Goal: Task Accomplishment & Management: Complete application form

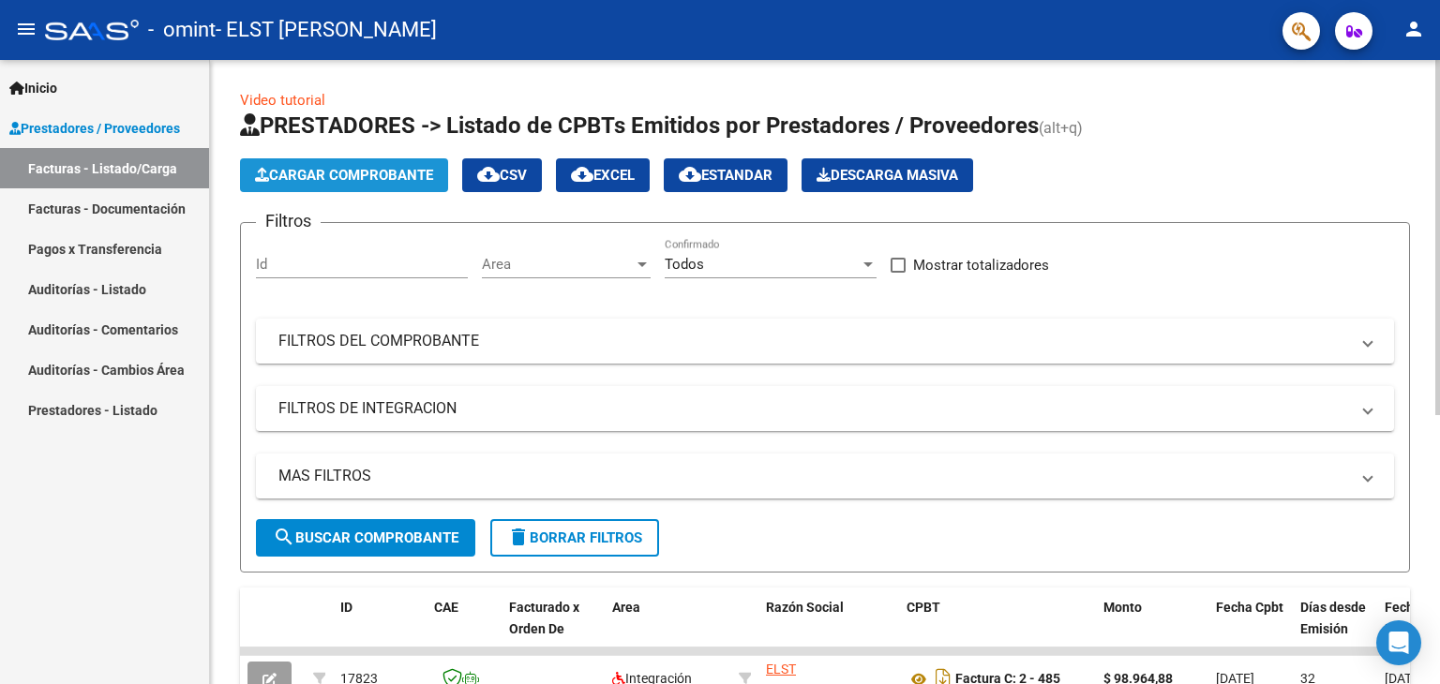
click at [320, 173] on span "Cargar Comprobante" at bounding box center [344, 175] width 178 height 17
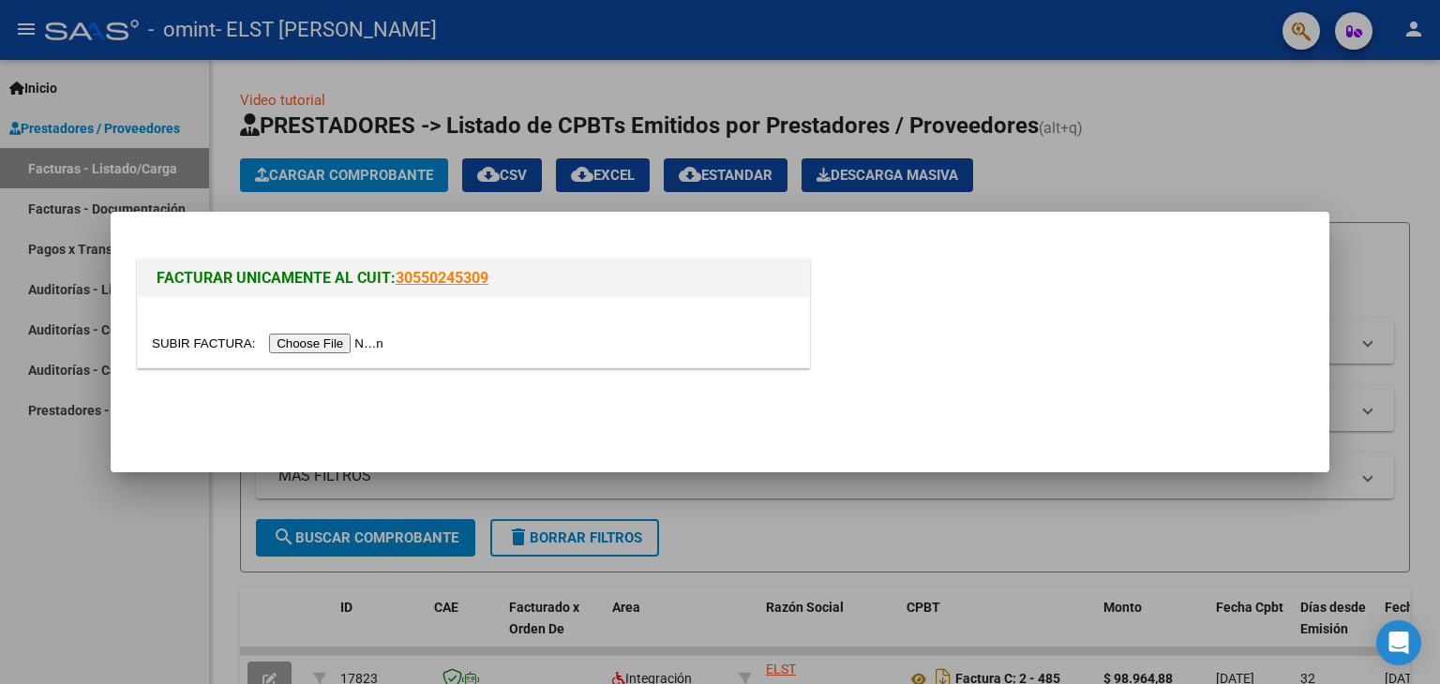
click at [323, 338] on input "file" at bounding box center [270, 344] width 237 height 20
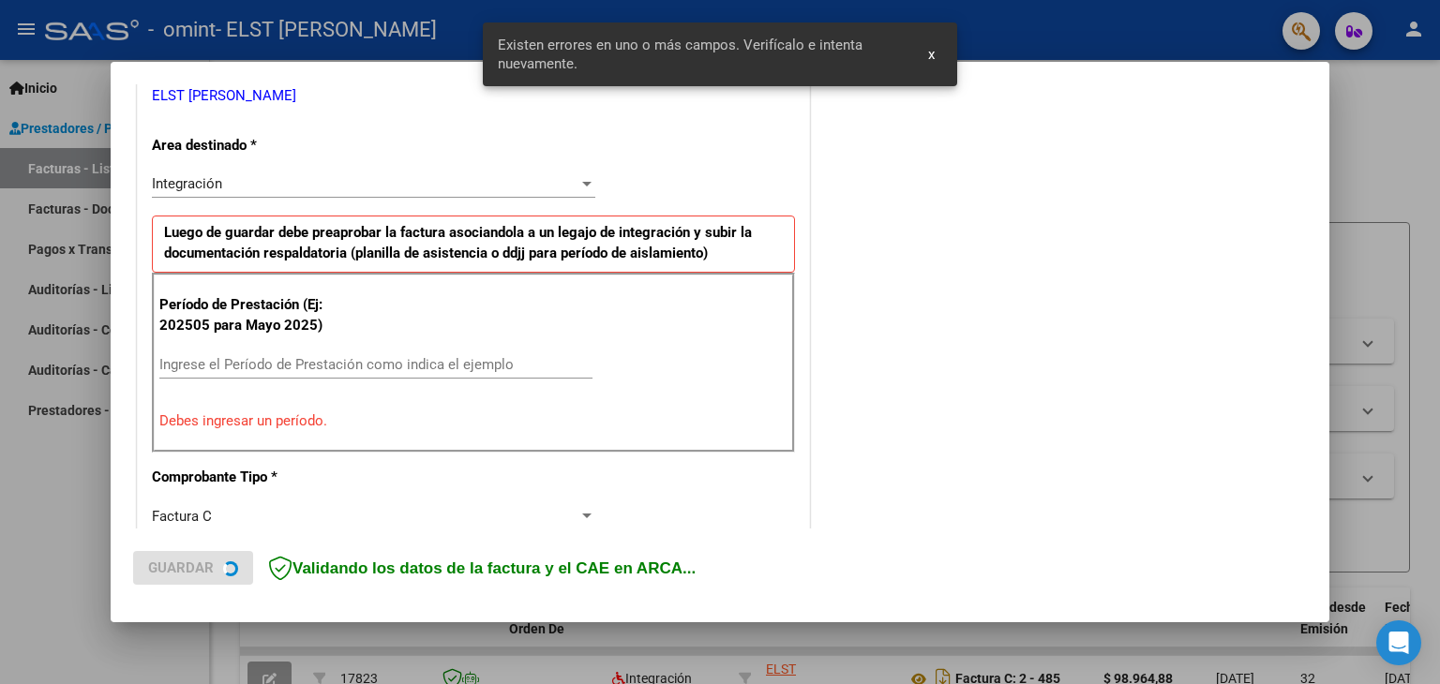
scroll to position [394, 0]
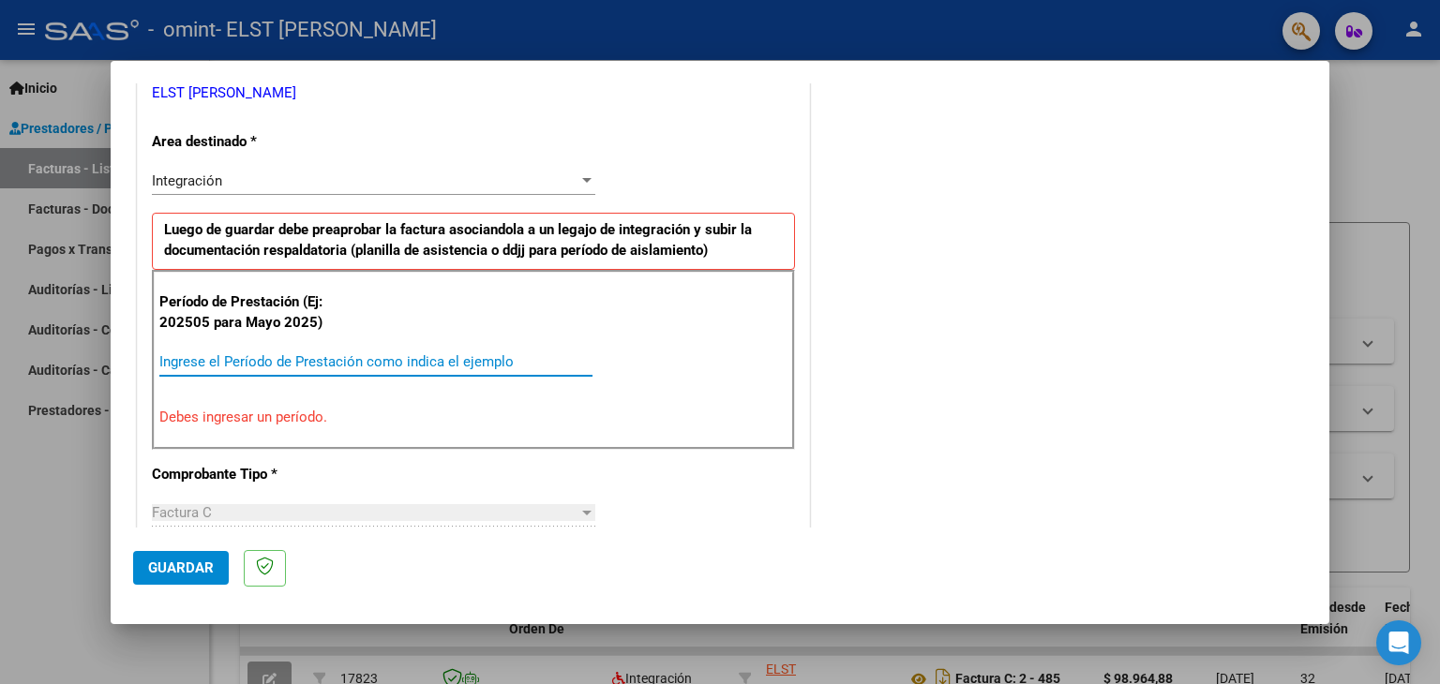
click at [224, 355] on input "Ingrese el Período de Prestación como indica el ejemplo" at bounding box center [375, 361] width 433 height 17
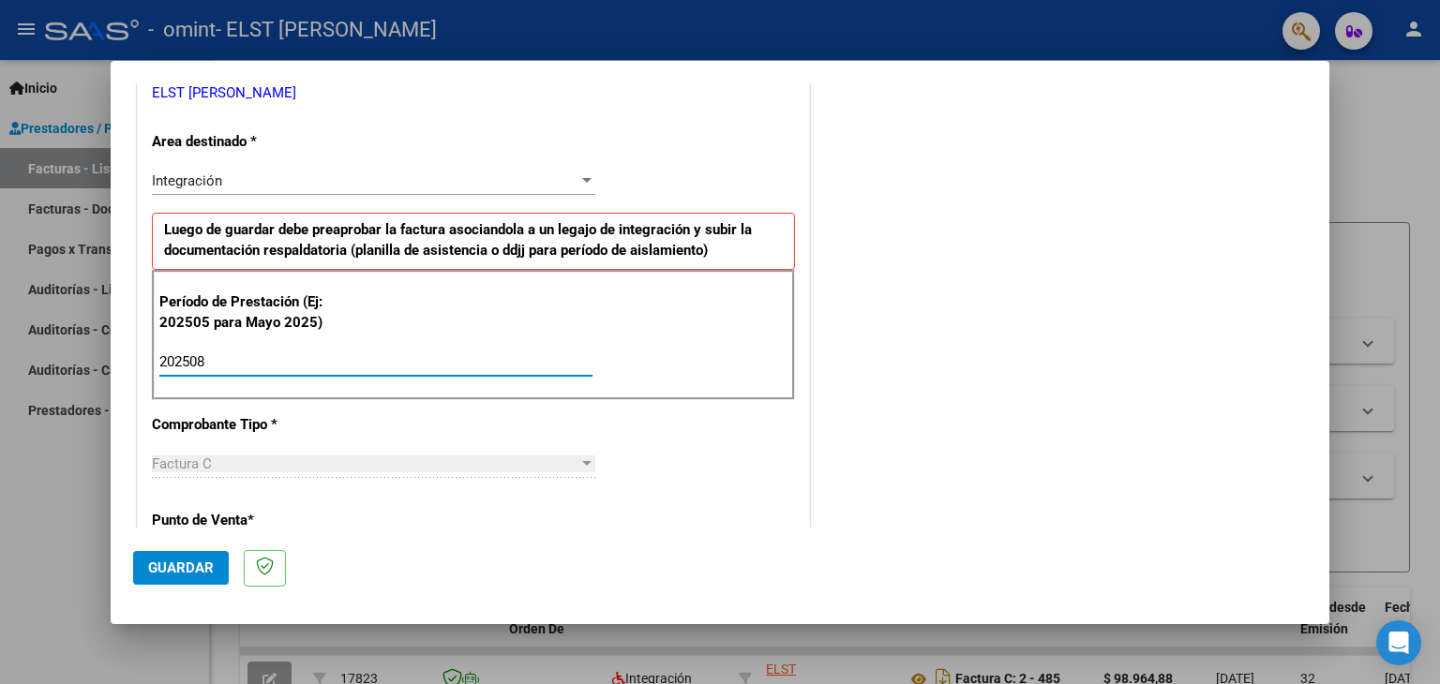
type input "202508"
click at [888, 155] on div "COMENTARIOS Comentarios del Prestador / Gerenciador:" at bounding box center [1060, 524] width 493 height 1629
click at [376, 456] on div "Factura C" at bounding box center [365, 464] width 427 height 17
click at [578, 460] on div at bounding box center [586, 464] width 17 height 15
click at [351, 530] on mat-dialog-actions "Guardar" at bounding box center [720, 565] width 1174 height 74
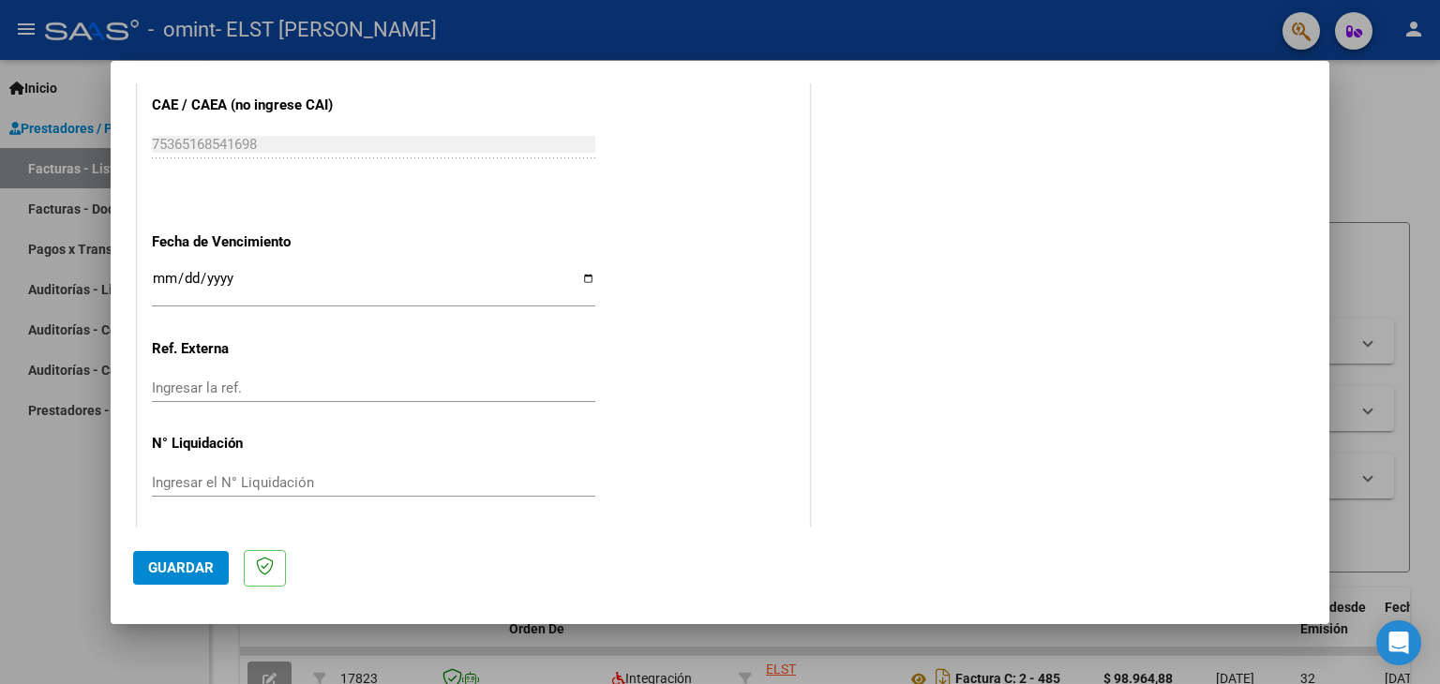
scroll to position [1203, 0]
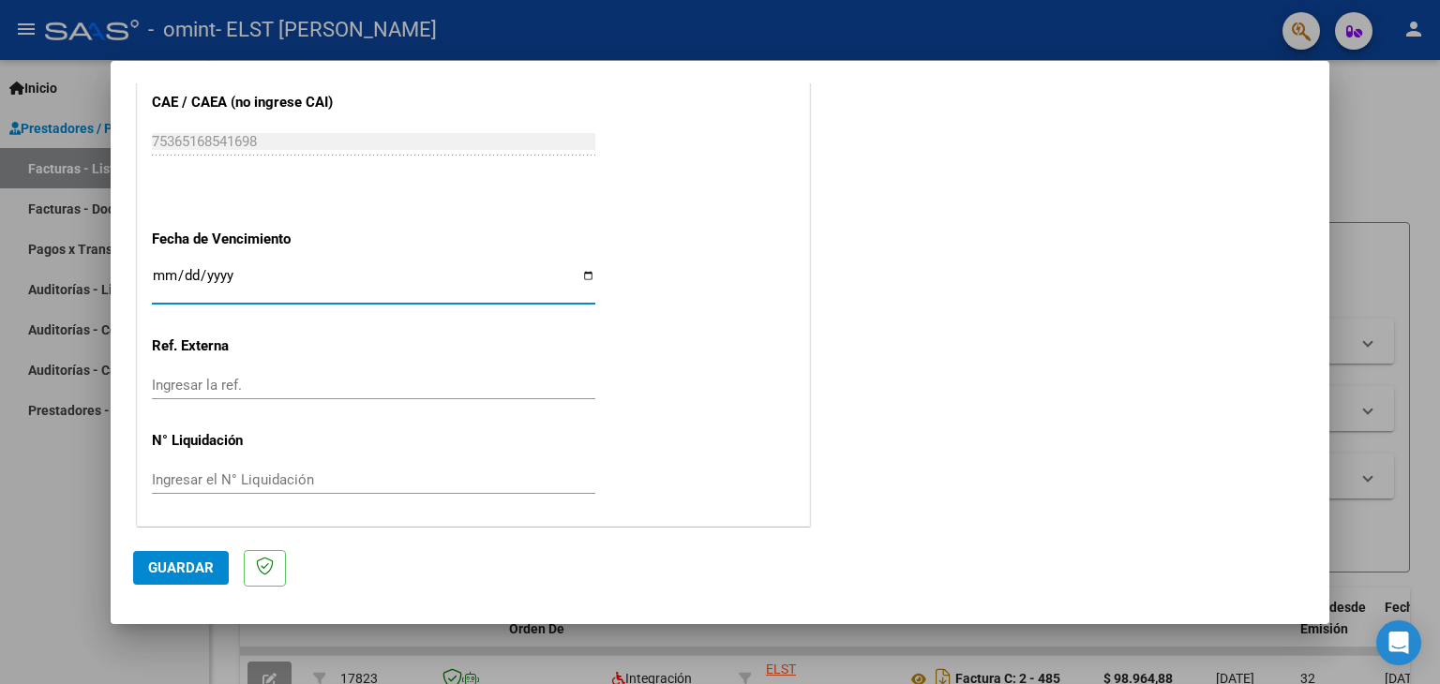
click at [580, 271] on input "Ingresar la fecha" at bounding box center [373, 283] width 443 height 30
type input "[DATE]"
click at [199, 558] on button "Guardar" at bounding box center [181, 568] width 96 height 34
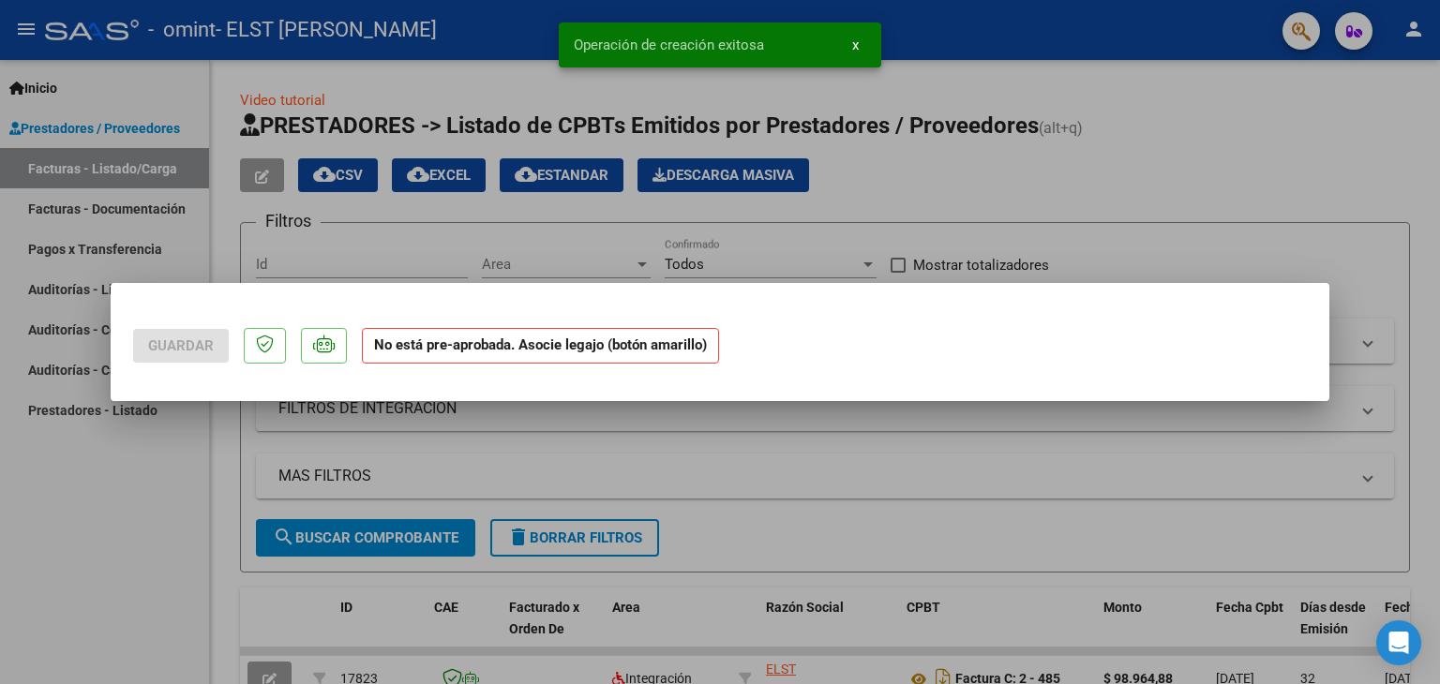
scroll to position [0, 0]
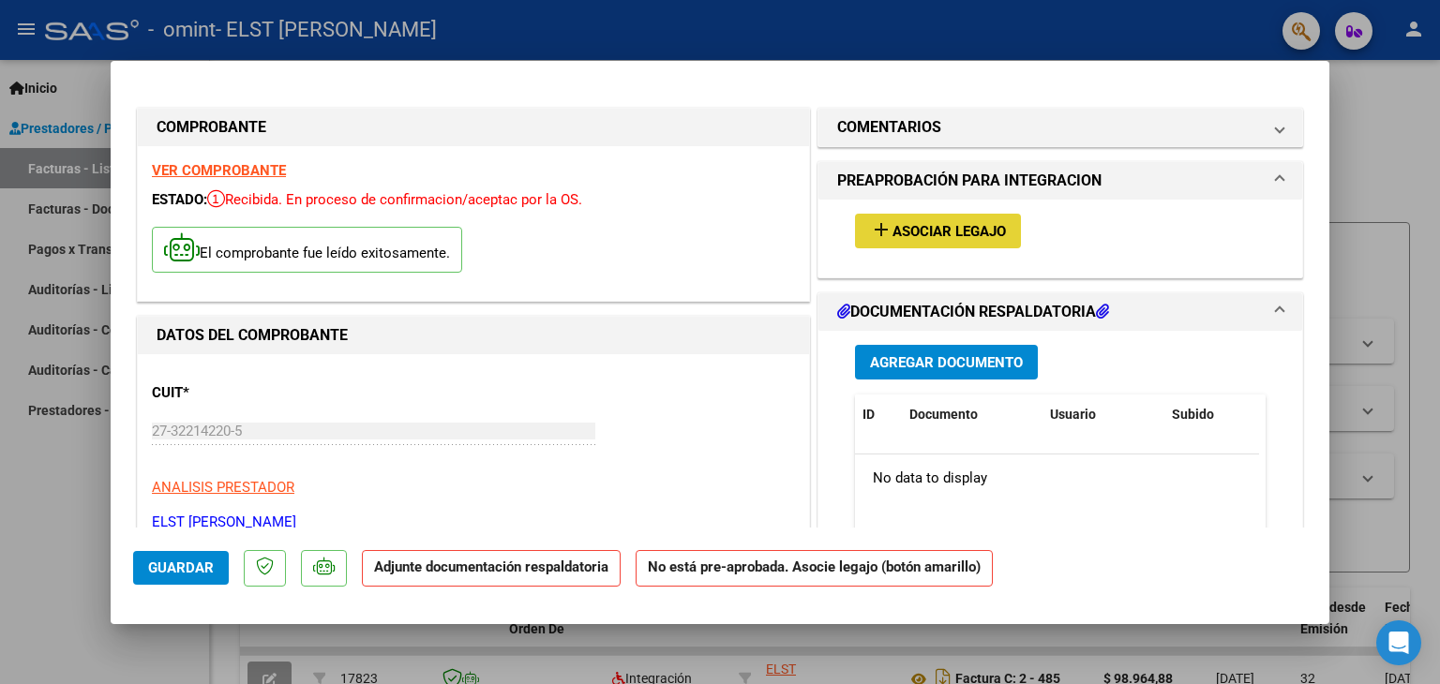
click at [926, 229] on span "Asociar Legajo" at bounding box center [948, 231] width 113 height 17
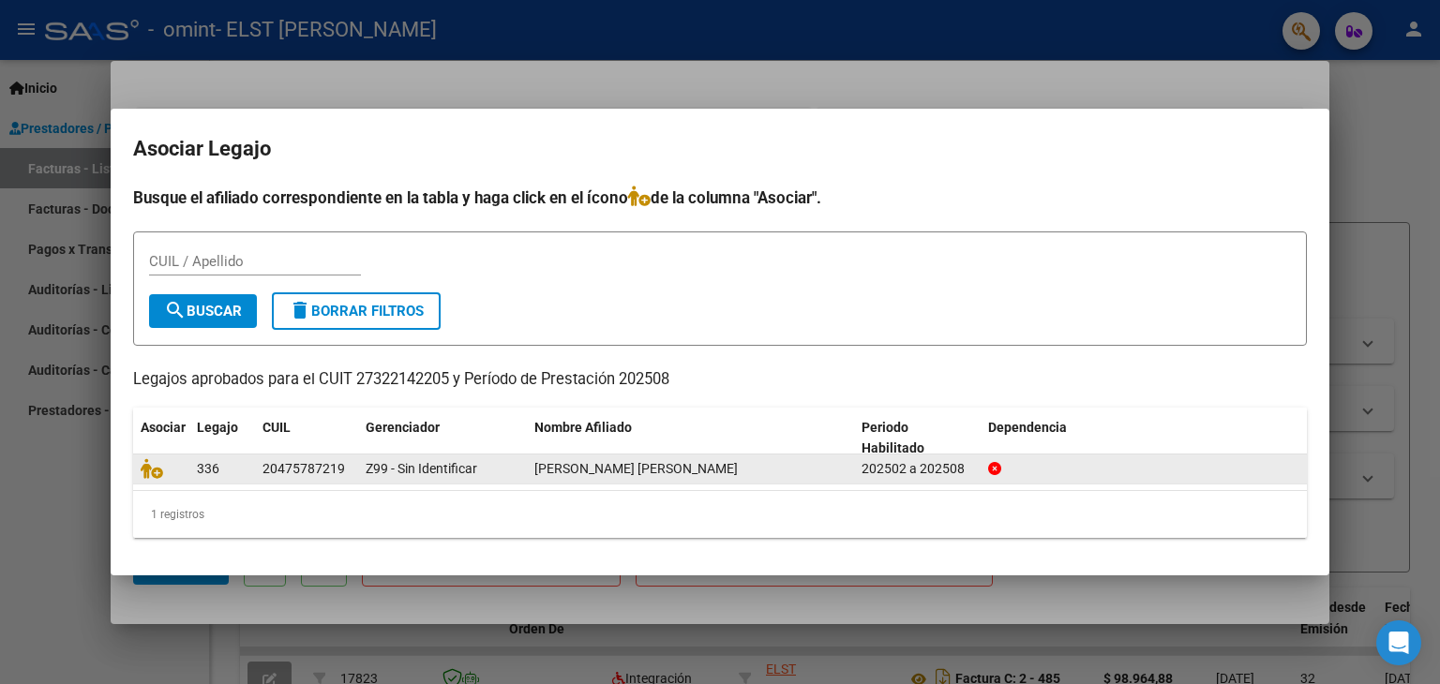
click at [364, 470] on datatable-body-cell "Z99 - Sin Identificar" at bounding box center [442, 469] width 169 height 29
click at [155, 471] on icon at bounding box center [152, 468] width 22 height 21
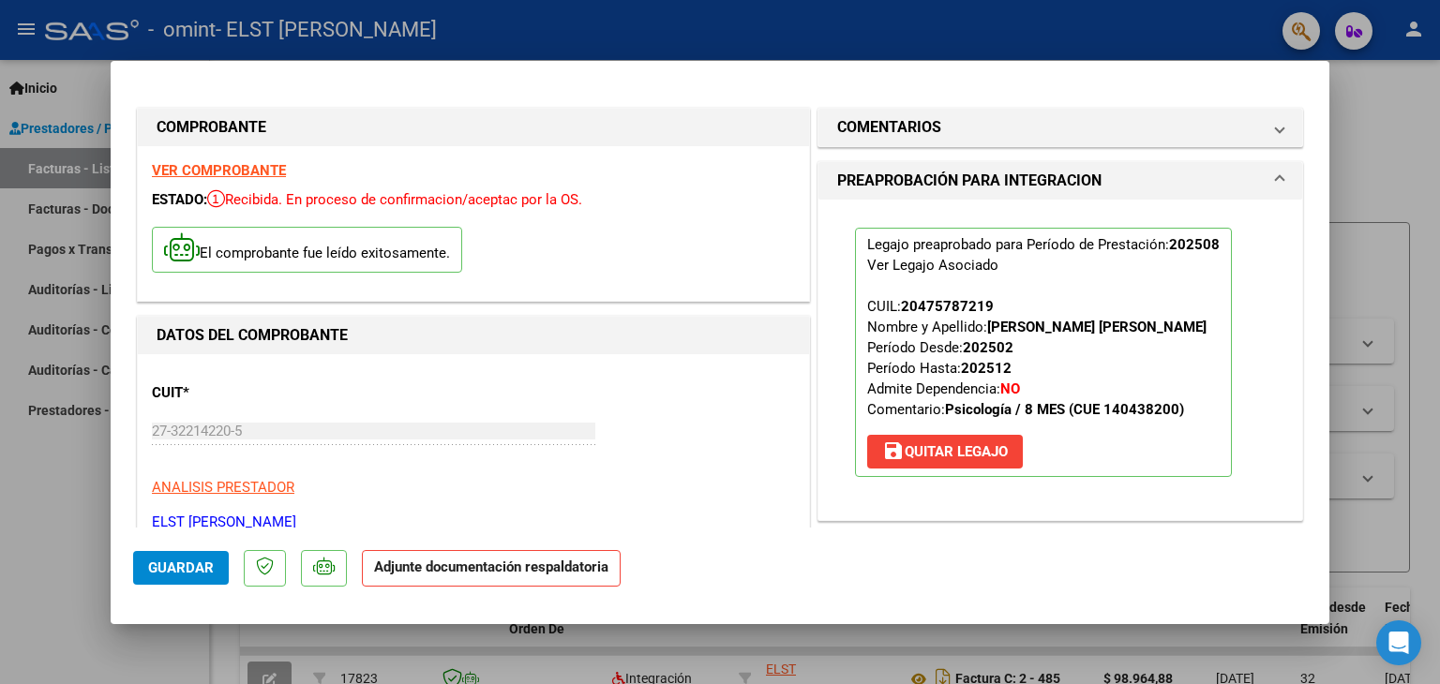
click at [1158, 535] on mat-dialog-actions "Guardar Adjunte documentación respaldatoria" at bounding box center [720, 565] width 1174 height 74
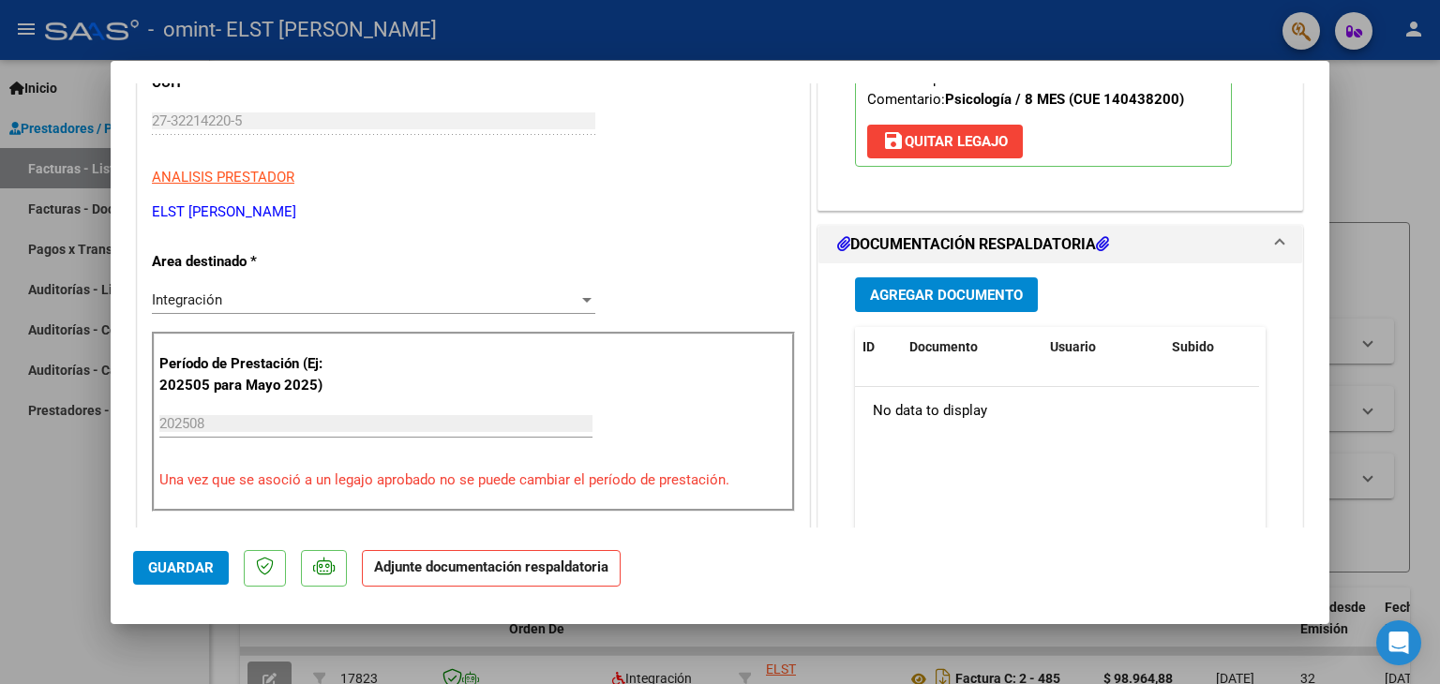
scroll to position [337, 0]
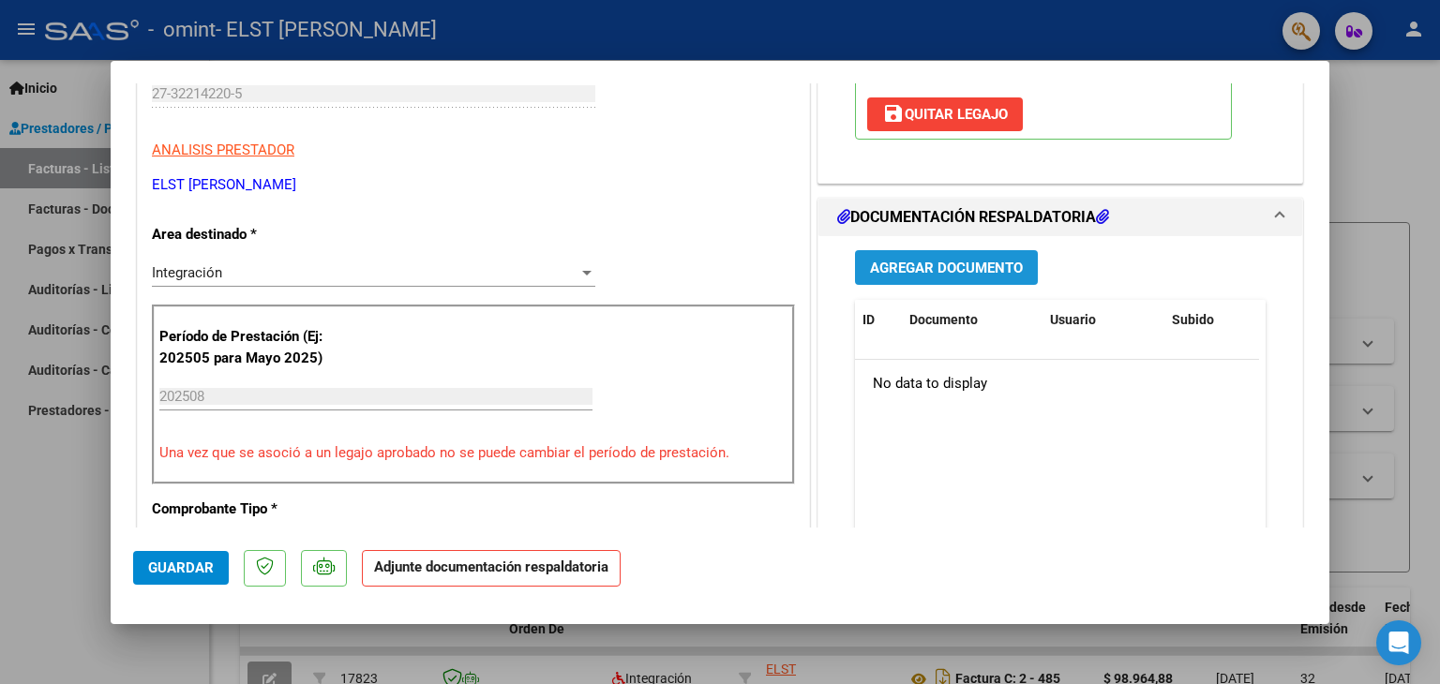
click at [1012, 255] on button "Agregar Documento" at bounding box center [946, 267] width 183 height 35
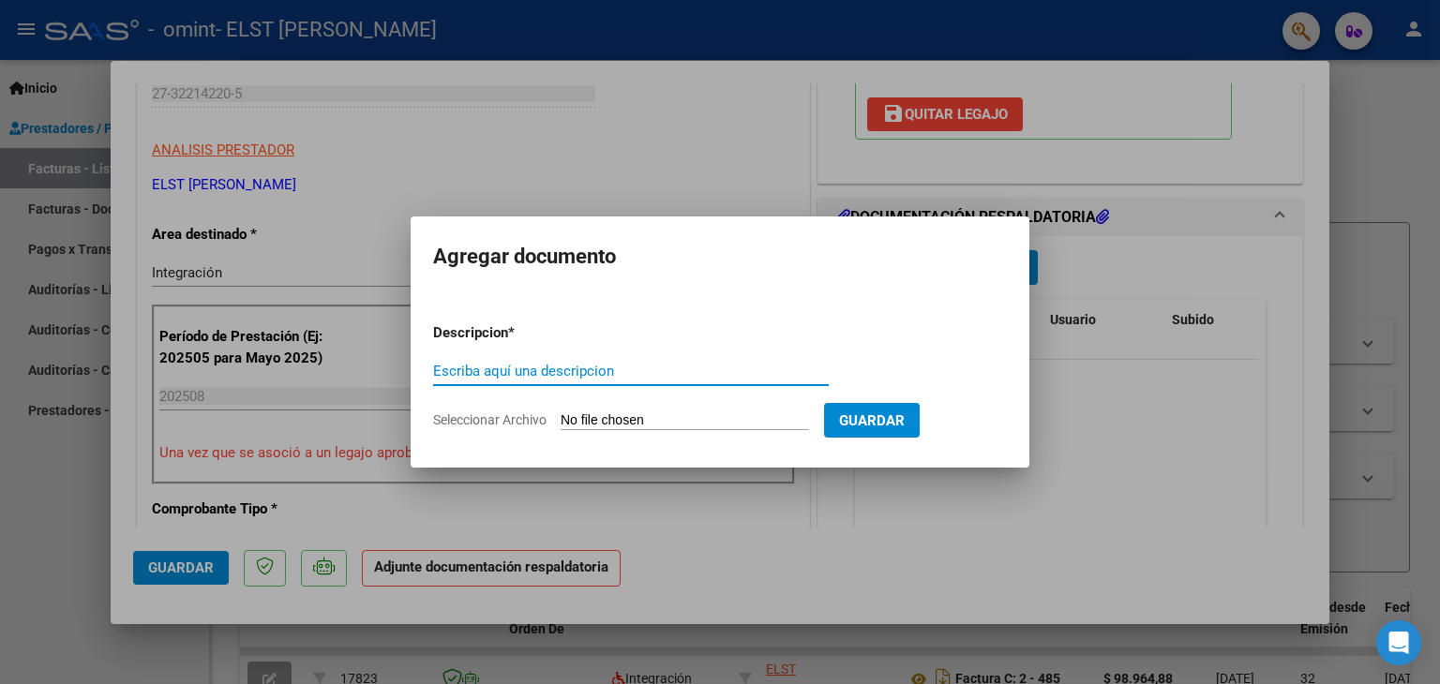
click at [502, 369] on input "Escriba aquí una descripcion" at bounding box center [631, 371] width 396 height 17
type input "ASISTENCIA"
click at [768, 412] on input "Seleccionar Archivo" at bounding box center [685, 421] width 248 height 18
type input "C:\fakepath\CamScanner [DATE] 16.54.pdf"
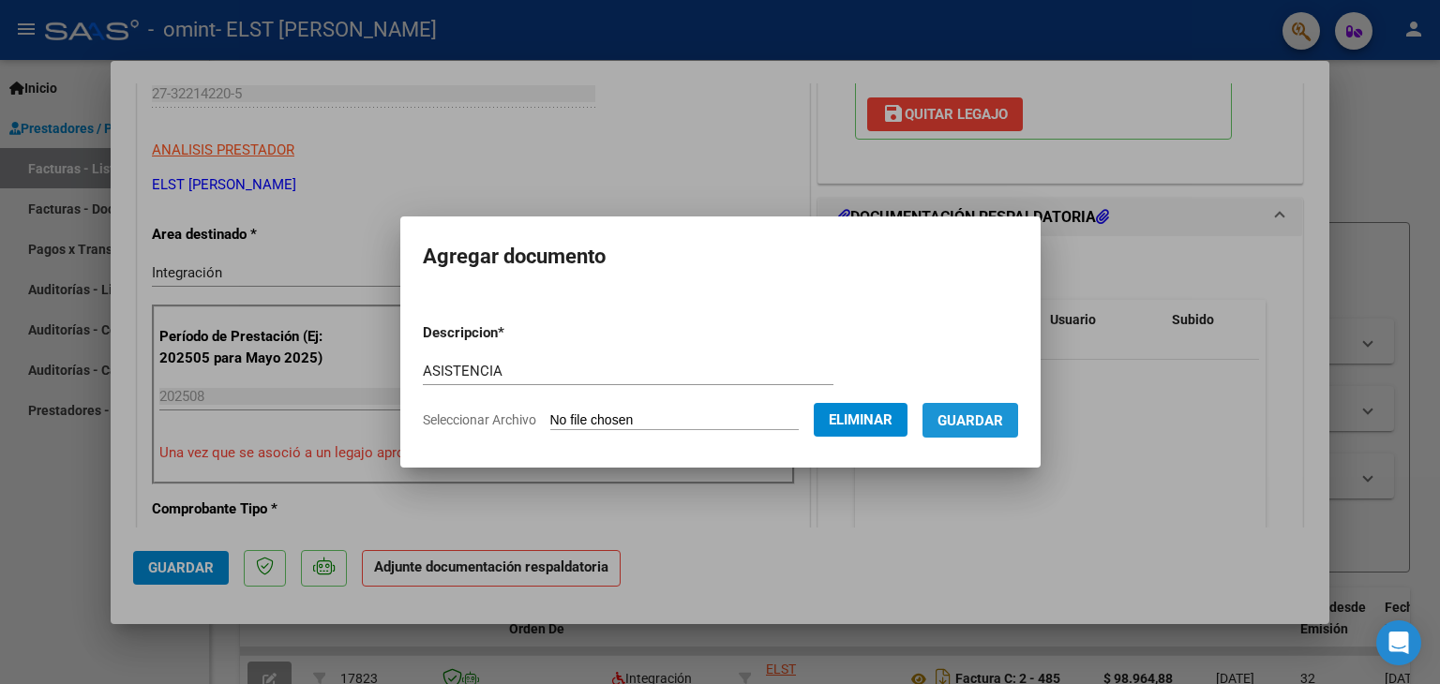
click at [960, 428] on span "Guardar" at bounding box center [970, 420] width 66 height 17
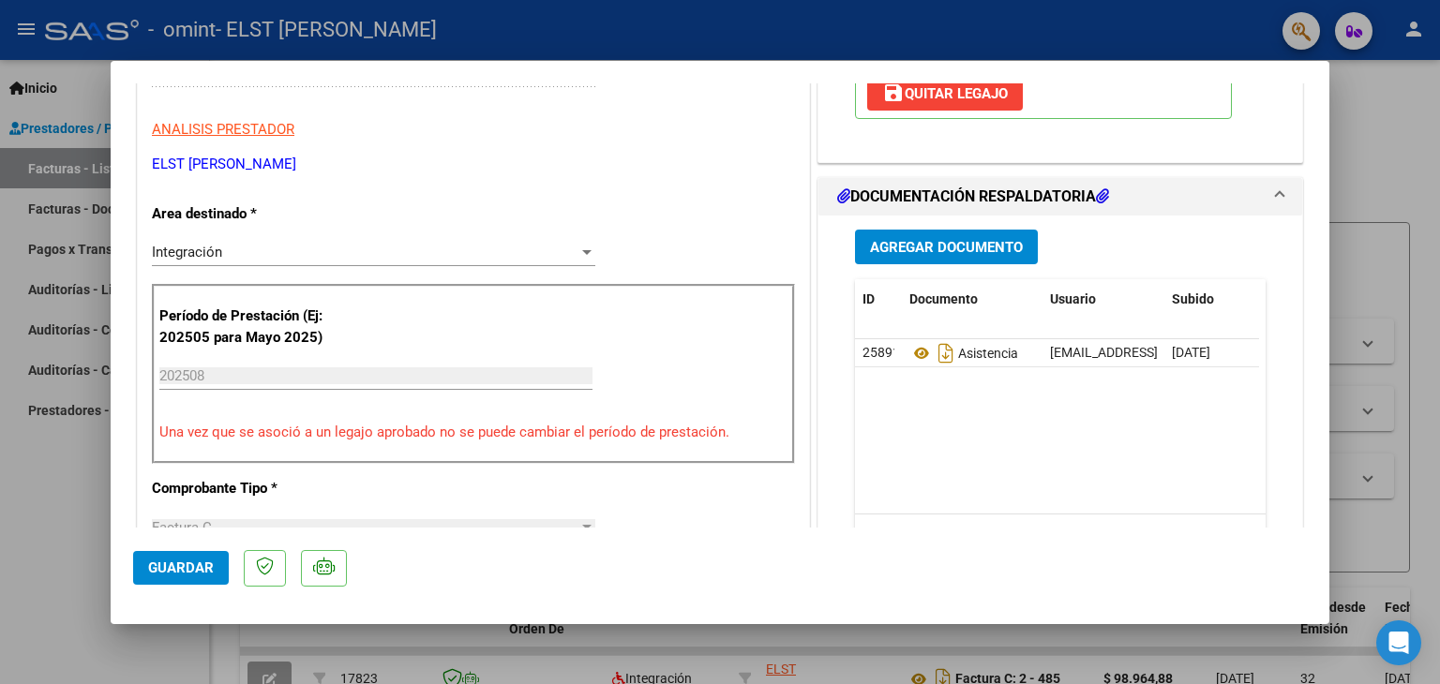
scroll to position [375, 0]
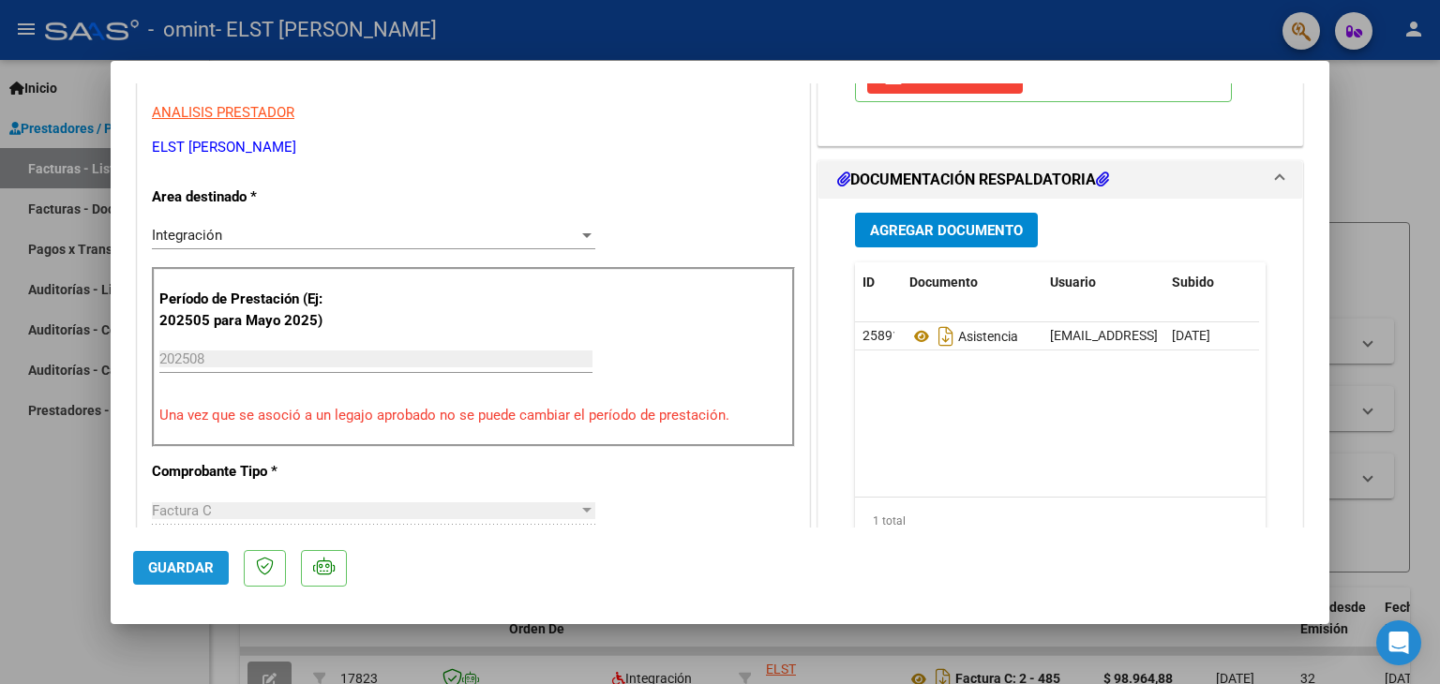
click at [173, 576] on span "Guardar" at bounding box center [181, 568] width 66 height 17
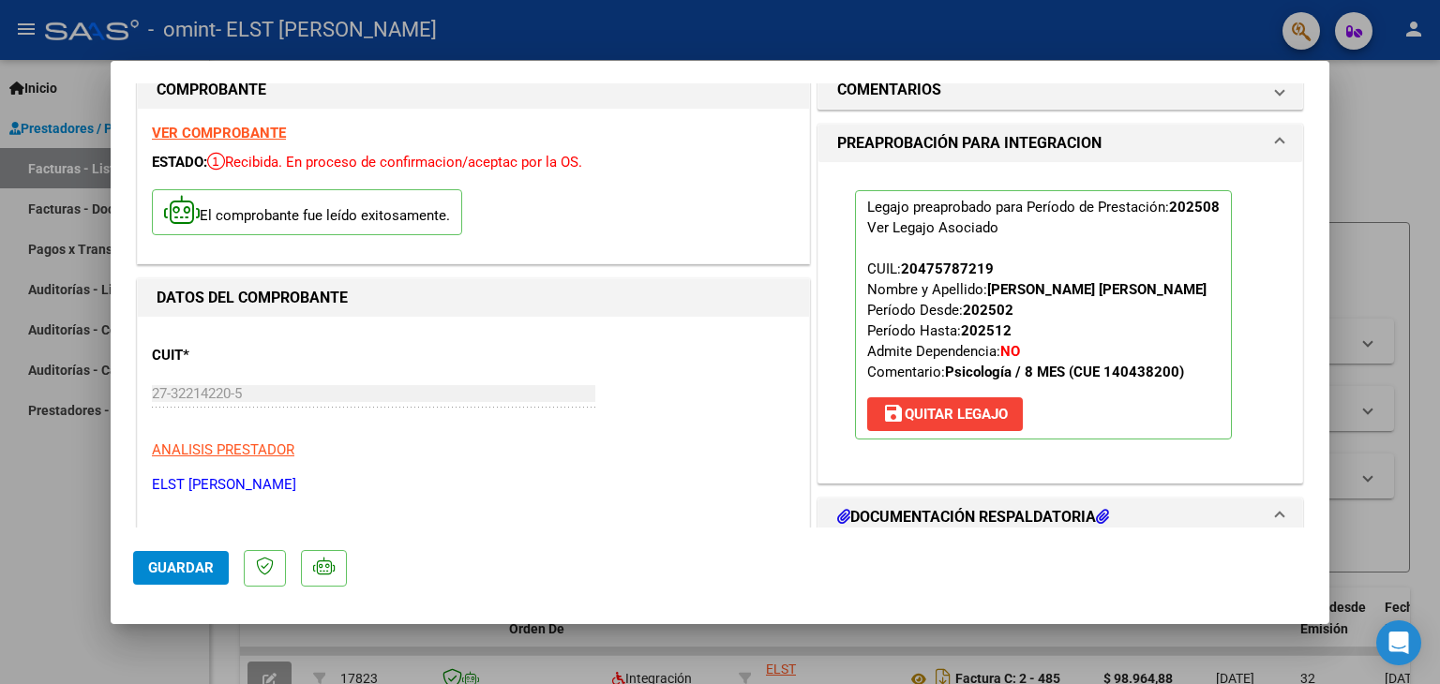
scroll to position [75, 0]
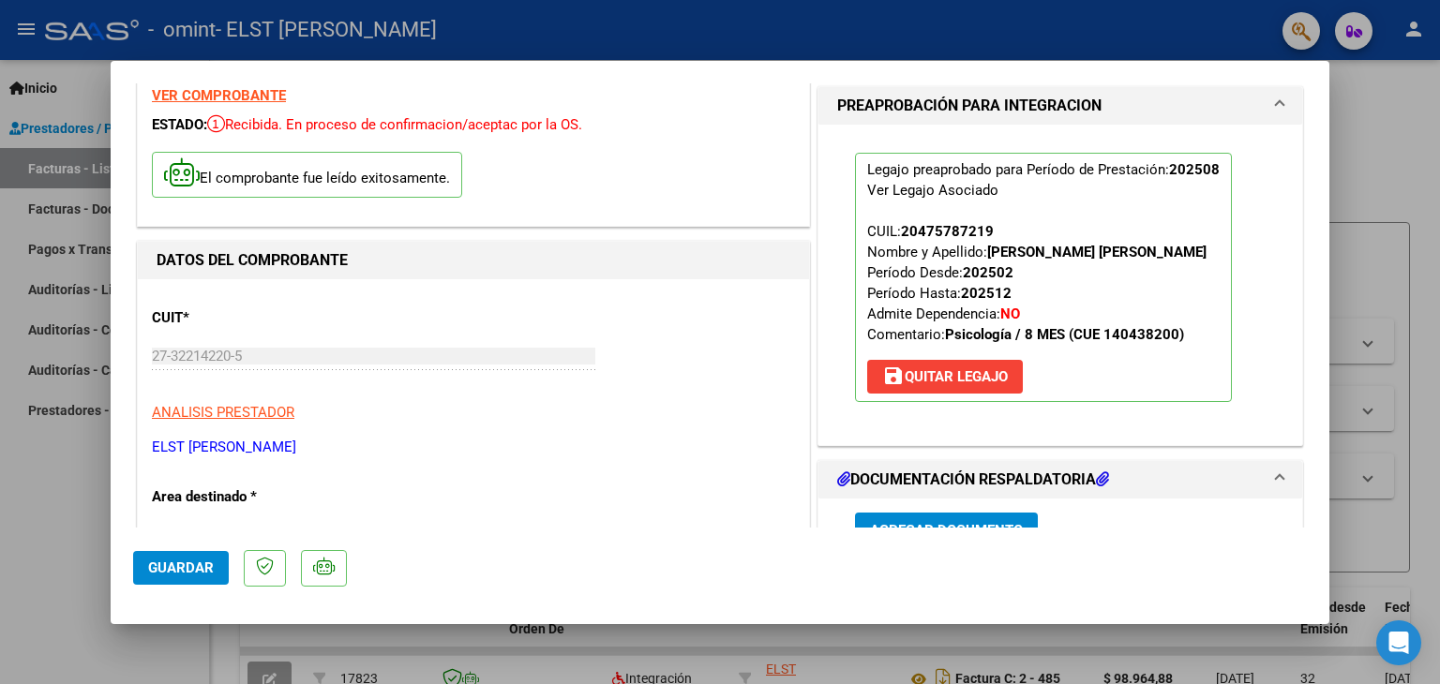
click at [1300, 548] on mat-dialog-actions "Guardar" at bounding box center [720, 565] width 1174 height 74
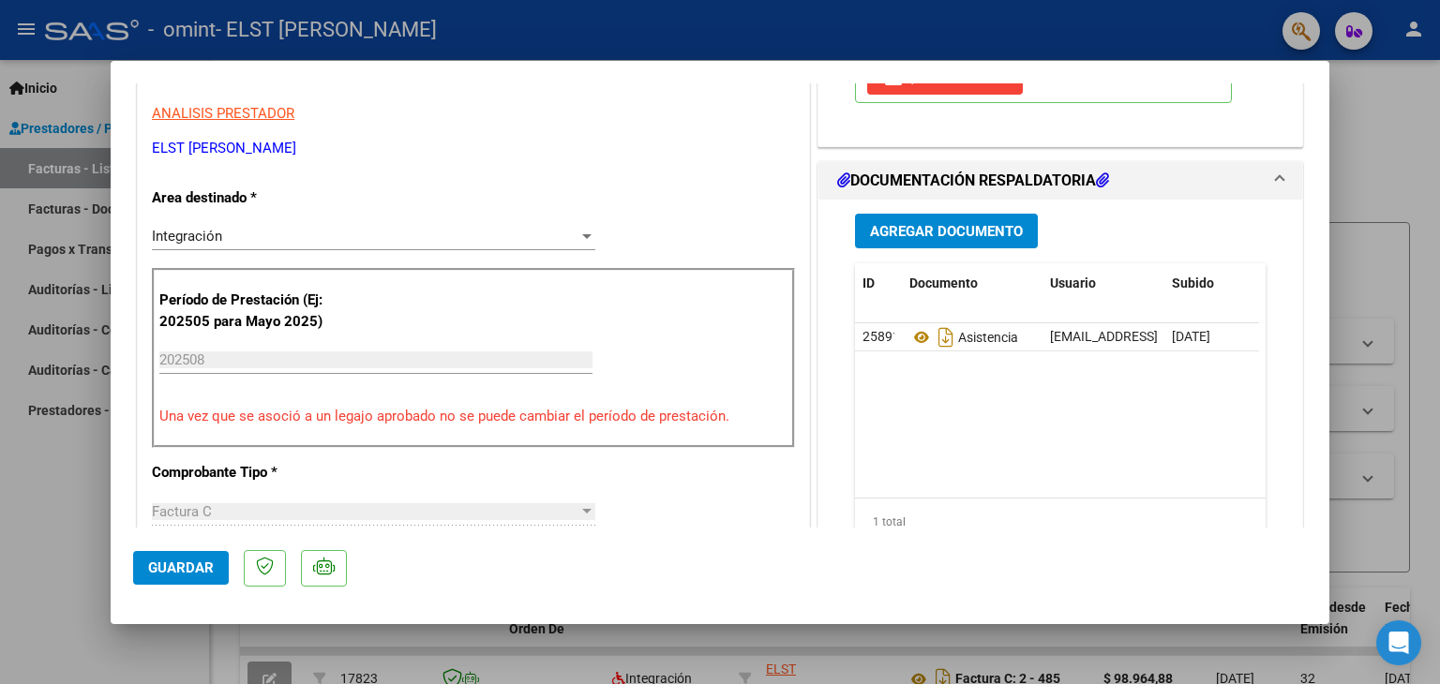
scroll to position [424, 0]
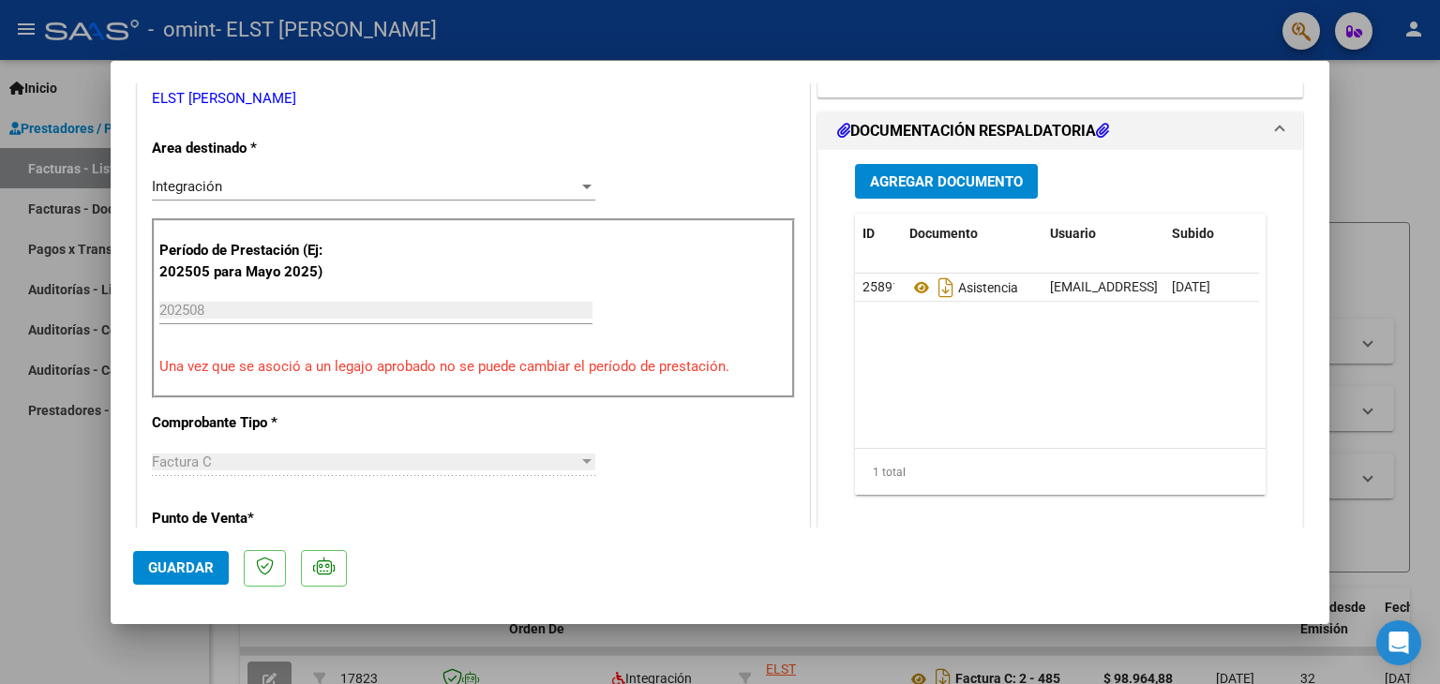
click at [1309, 526] on mat-dialog-content "COMPROBANTE VER COMPROBANTE ESTADO: Recibida. En proceso de confirmacion/acepta…" at bounding box center [720, 305] width 1219 height 445
click at [197, 571] on span "Guardar" at bounding box center [181, 568] width 66 height 17
